Goal: Use online tool/utility

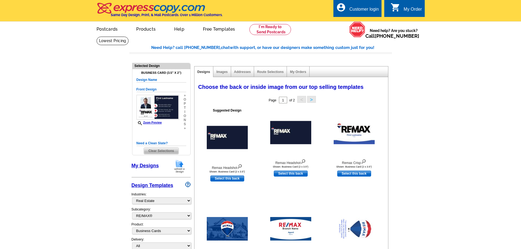
select select "785"
select select "807"
select select "3"
select select "5"
select select "back"
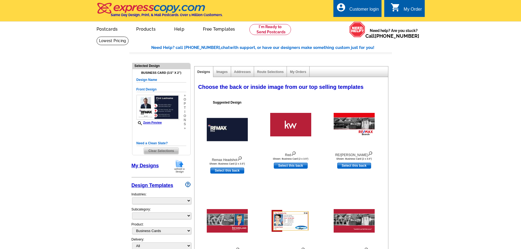
select select
select select "3"
select select "5"
select select "back"
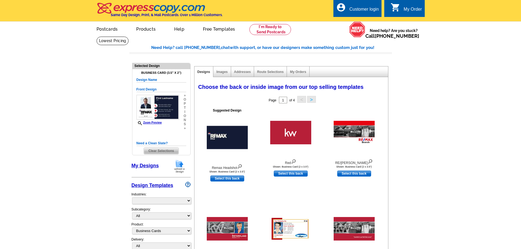
select select "785"
